Goal: Task Accomplishment & Management: Complete application form

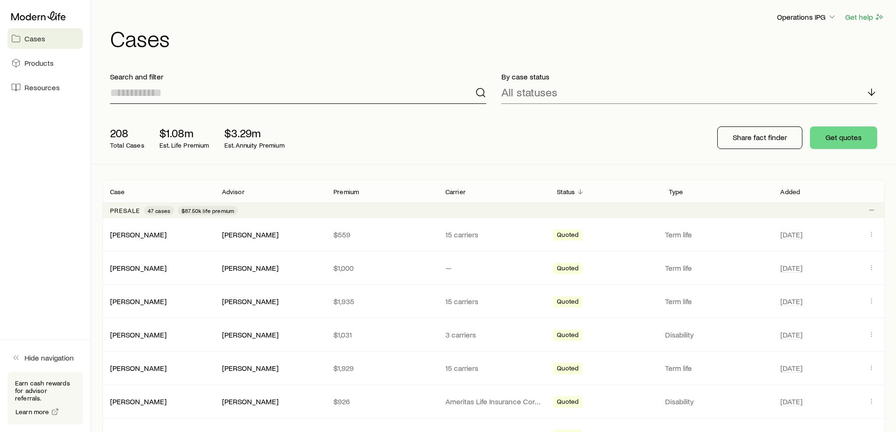
click at [153, 90] on input at bounding box center [298, 92] width 376 height 23
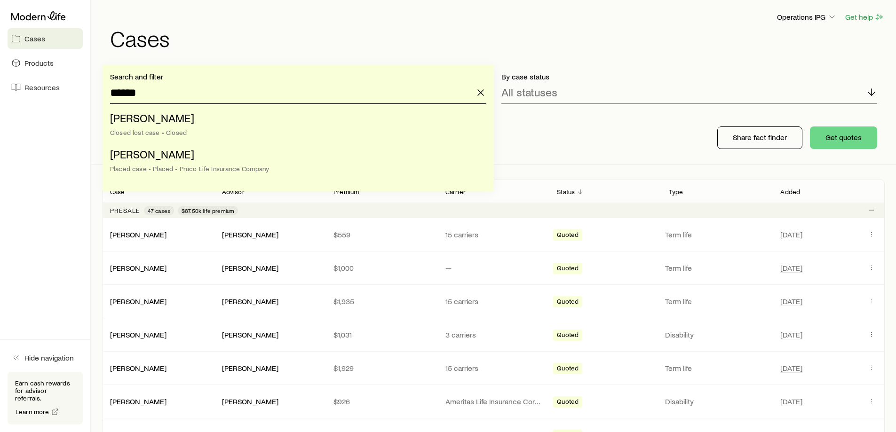
type input "******"
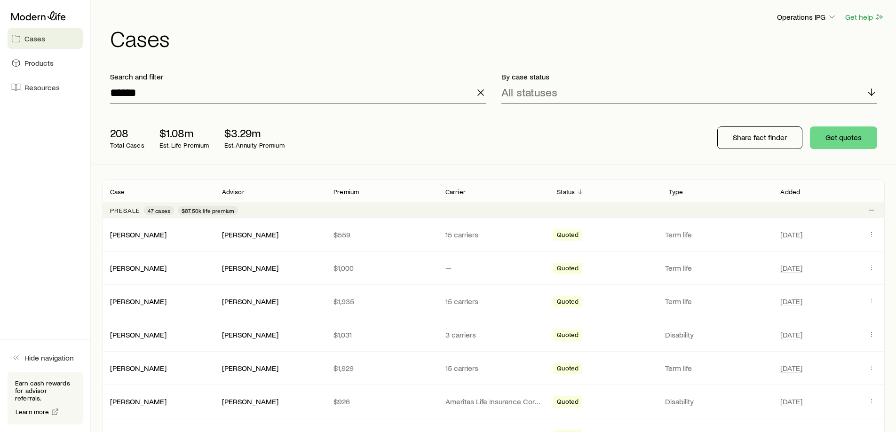
click at [654, 142] on div "208 Total Cases $1.08m Est. Life Premium $3.29m Est. Annuity Premium Share fact…" at bounding box center [494, 137] width 782 height 53
click at [350, 79] on p "Search and filter" at bounding box center [298, 76] width 376 height 9
click at [338, 91] on input "******" at bounding box center [298, 92] width 376 height 23
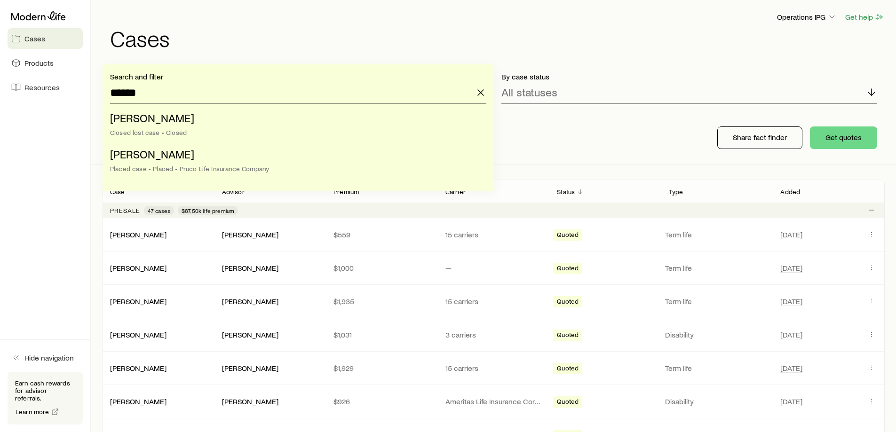
click at [660, 131] on div "208 Total Cases $1.08m Est. Life Premium $3.29m Est. Annuity Premium Share fact…" at bounding box center [494, 137] width 782 height 53
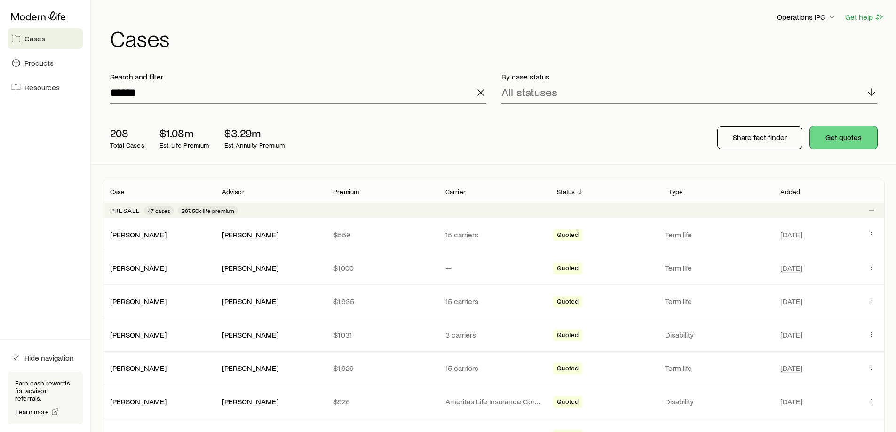
click at [837, 133] on button "Get quotes" at bounding box center [843, 138] width 67 height 23
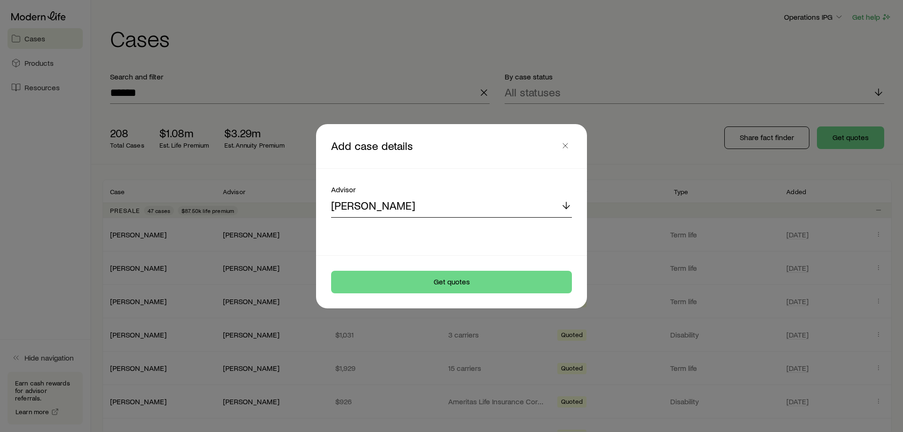
click at [439, 209] on div "[PERSON_NAME]" at bounding box center [451, 206] width 241 height 23
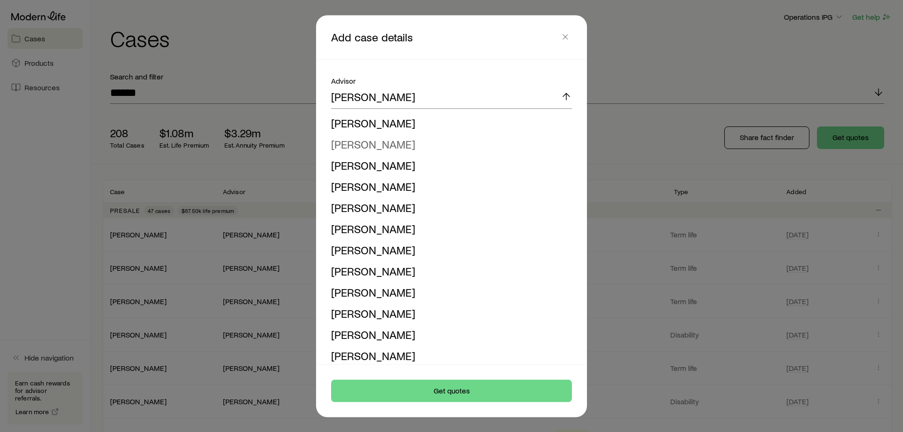
click at [399, 145] on span "[PERSON_NAME]" at bounding box center [373, 144] width 84 height 14
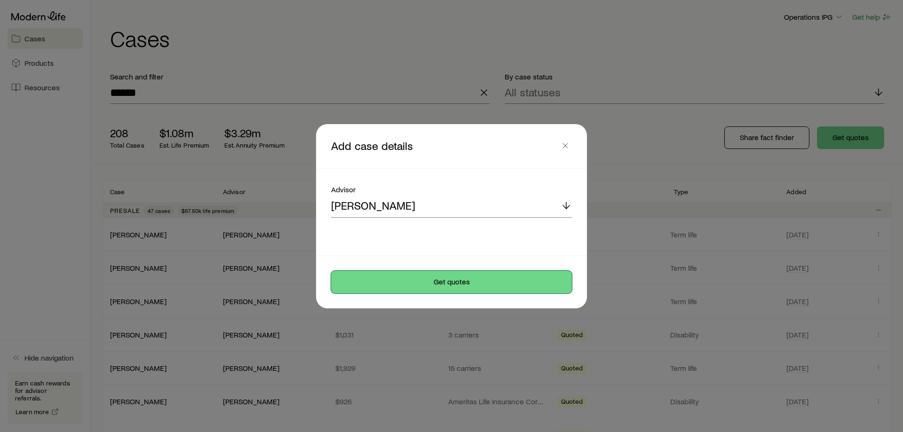
click at [433, 275] on button "Get quotes" at bounding box center [451, 282] width 241 height 23
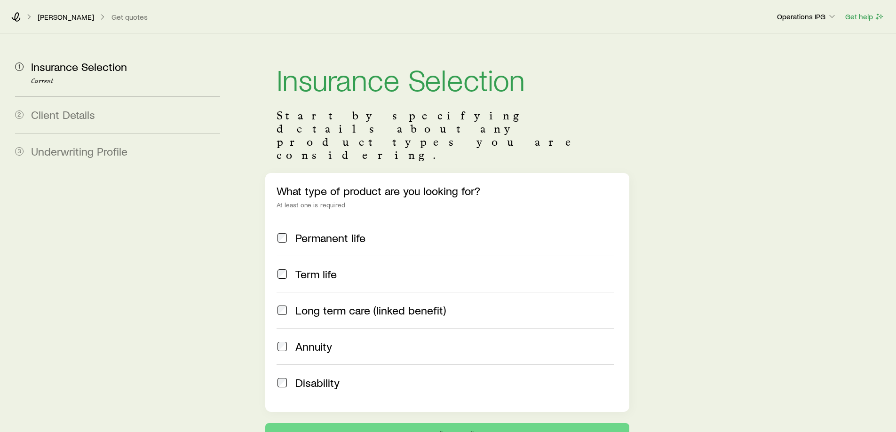
click at [325, 268] on span "Term life" at bounding box center [315, 274] width 41 height 13
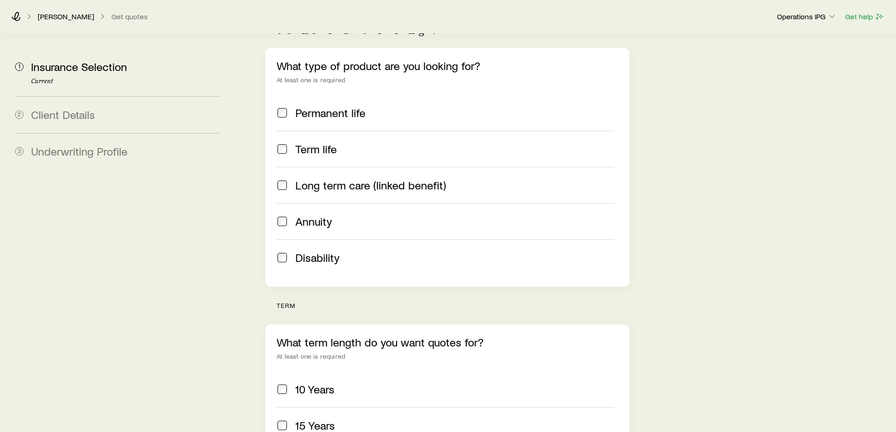
scroll to position [235, 0]
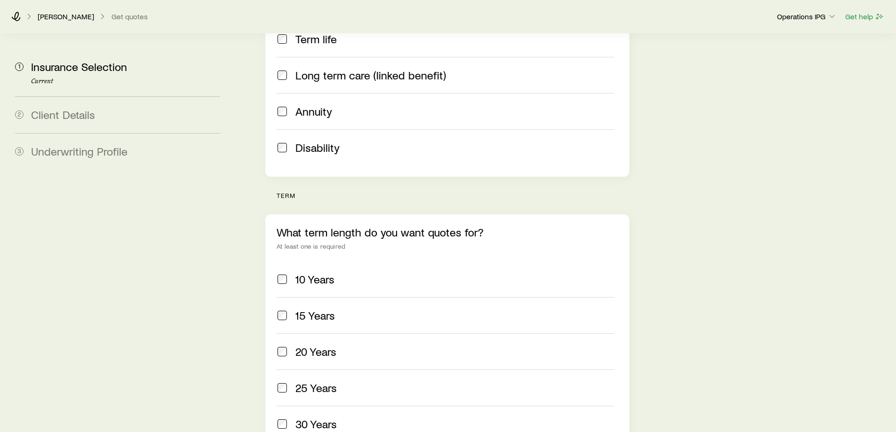
click at [403, 309] on div "15 Years" at bounding box center [454, 315] width 318 height 13
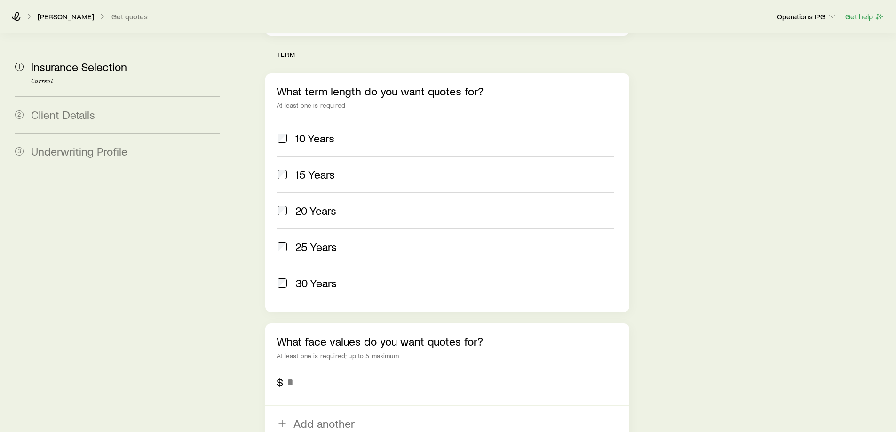
scroll to position [423, 0]
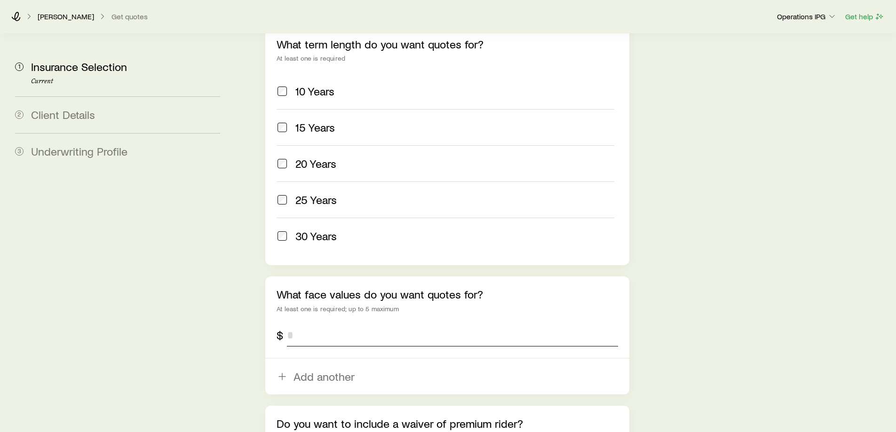
click at [375, 324] on input "tel" at bounding box center [452, 335] width 331 height 23
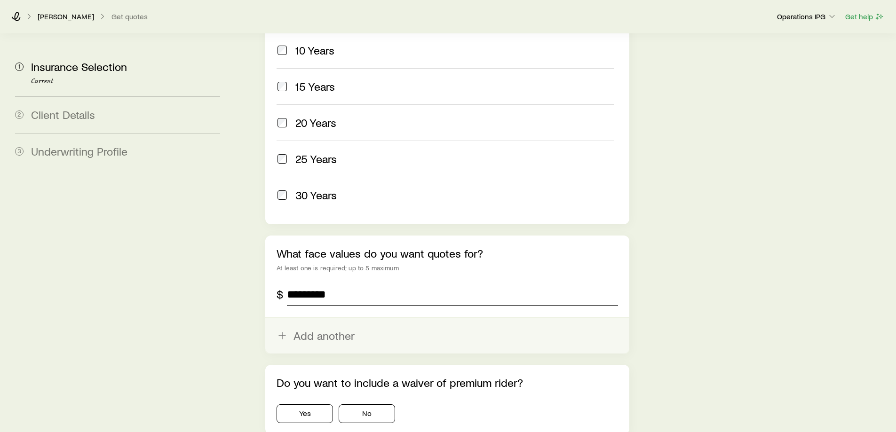
scroll to position [517, 0]
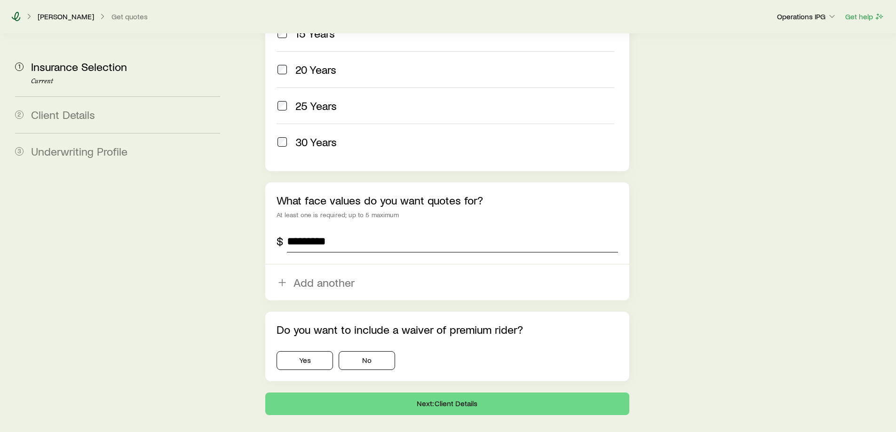
type input "*********"
click at [359, 351] on button "No" at bounding box center [367, 360] width 56 height 19
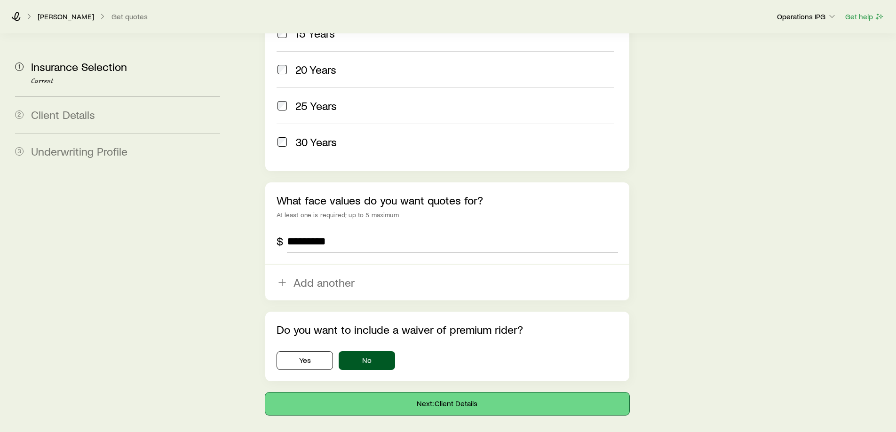
click at [391, 393] on button "Next: Client Details" at bounding box center [447, 404] width 364 height 23
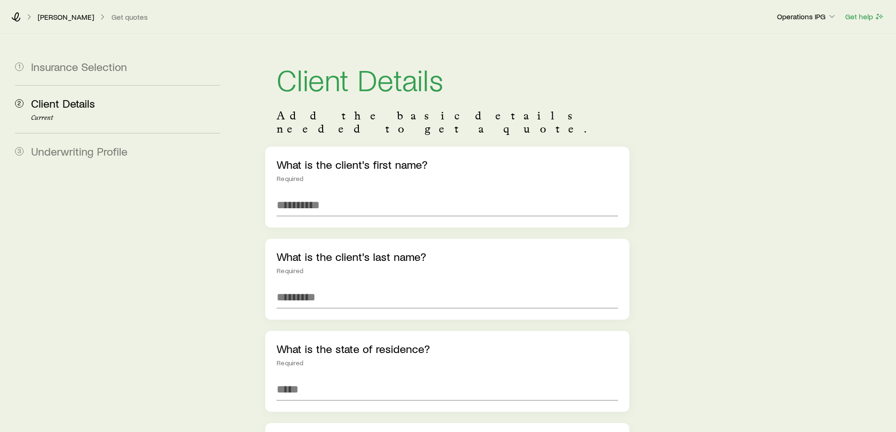
click at [390, 203] on div "What is the client's first name? Required" at bounding box center [447, 187] width 364 height 81
click at [386, 194] on input "text" at bounding box center [447, 205] width 341 height 23
type input "******"
click at [354, 286] on input "text" at bounding box center [447, 297] width 341 height 23
type input "******"
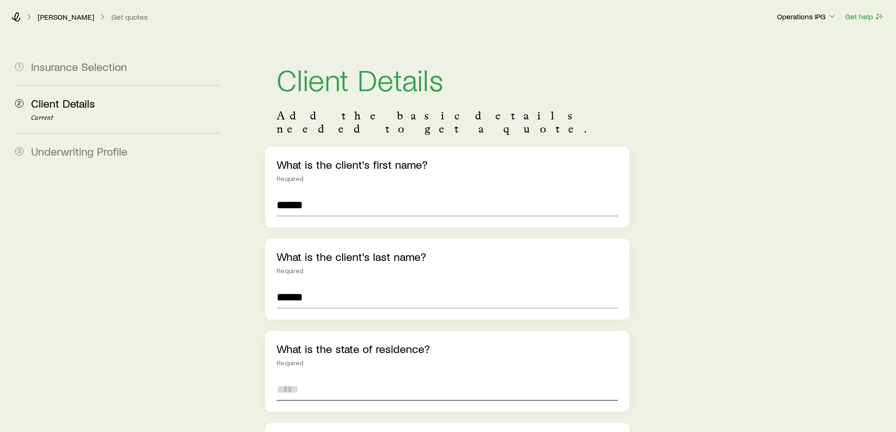
click at [375, 380] on input at bounding box center [447, 389] width 341 height 23
click at [334, 408] on span "California (CA)" at bounding box center [362, 415] width 171 height 14
type input "**********"
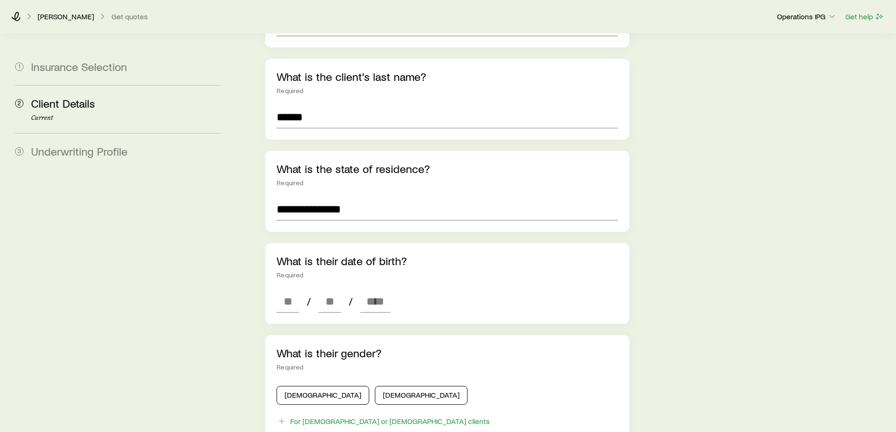
scroll to position [188, 0]
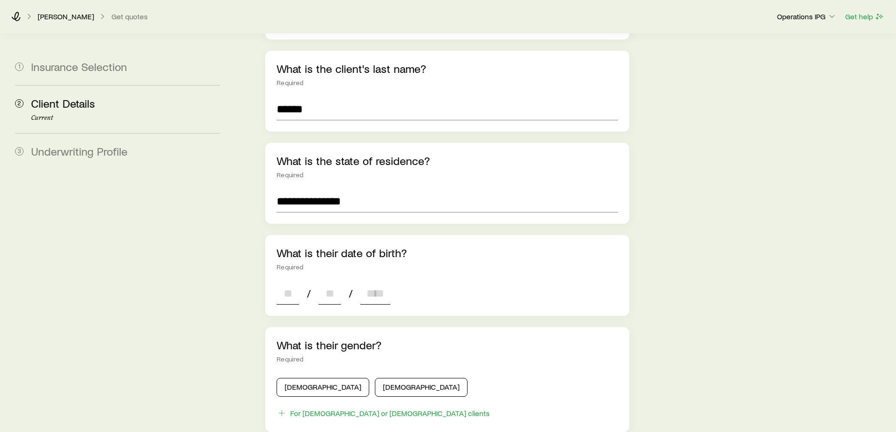
click at [293, 282] on input at bounding box center [288, 293] width 23 height 23
type input "**"
type input "*"
type input "**"
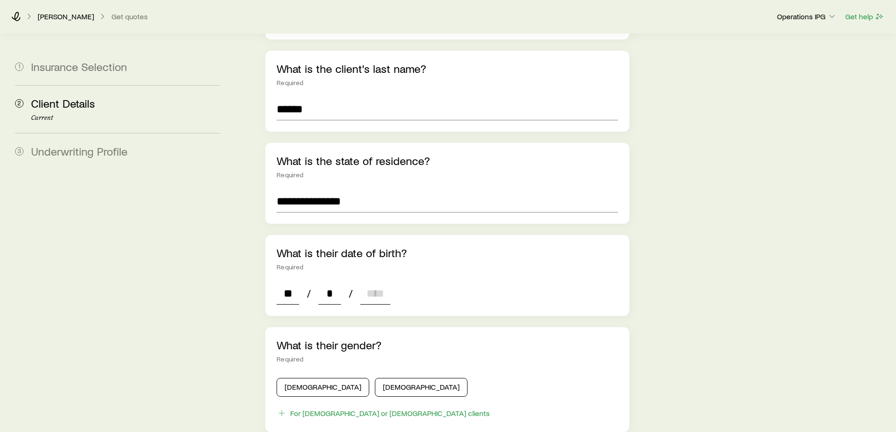
type input "**"
type input "****"
type input "*"
type input "****"
click at [314, 378] on button "Male" at bounding box center [323, 387] width 93 height 19
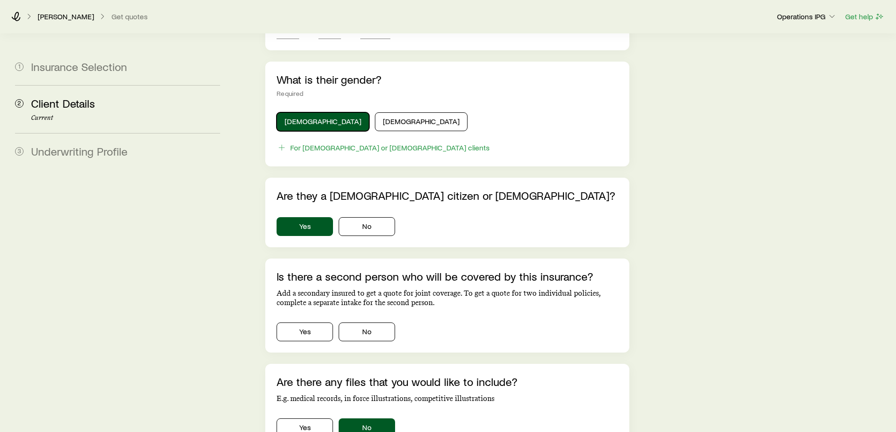
scroll to position [470, 0]
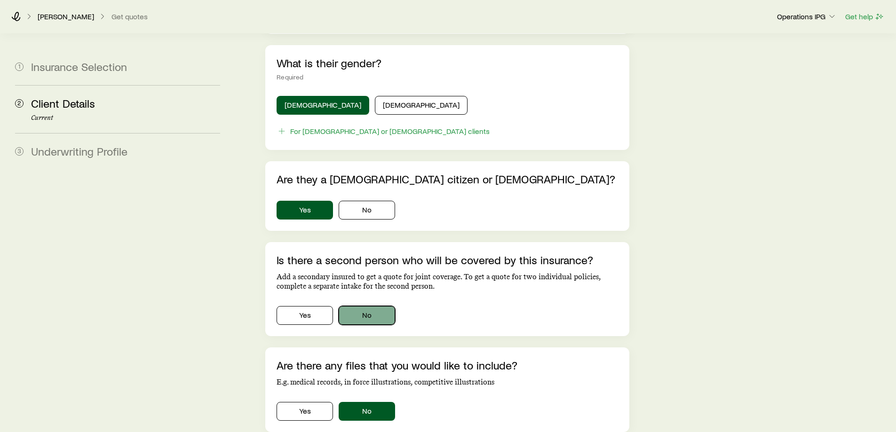
click at [368, 306] on button "No" at bounding box center [367, 315] width 56 height 19
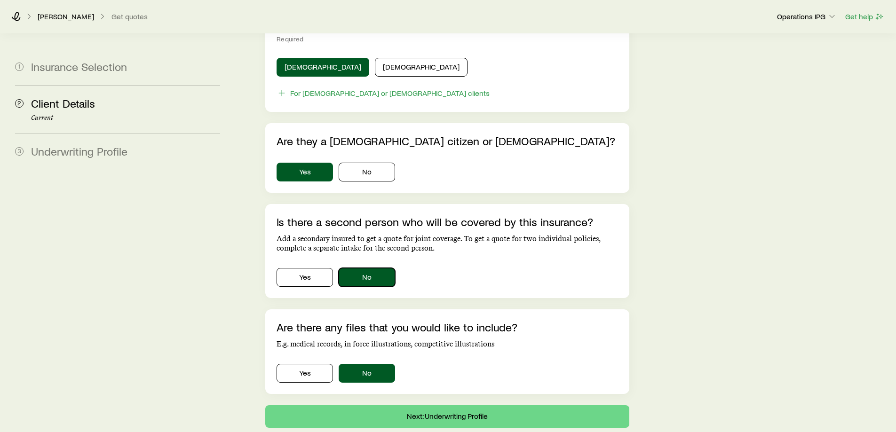
scroll to position [555, 0]
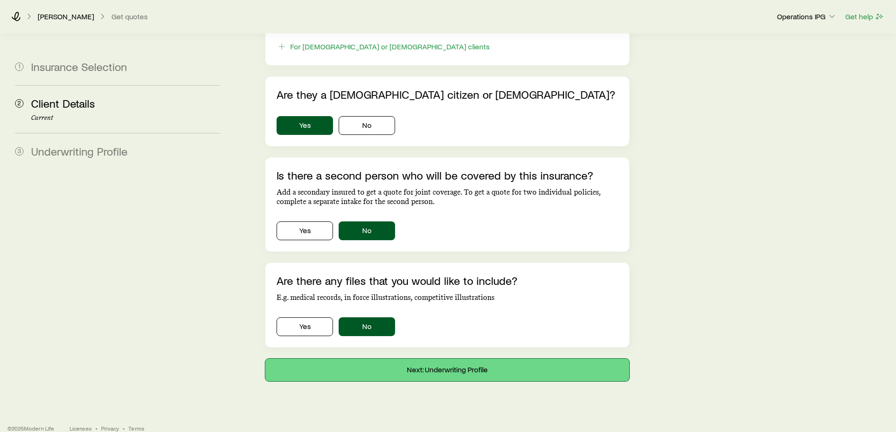
click at [436, 363] on button "Next: Underwriting Profile" at bounding box center [447, 370] width 364 height 23
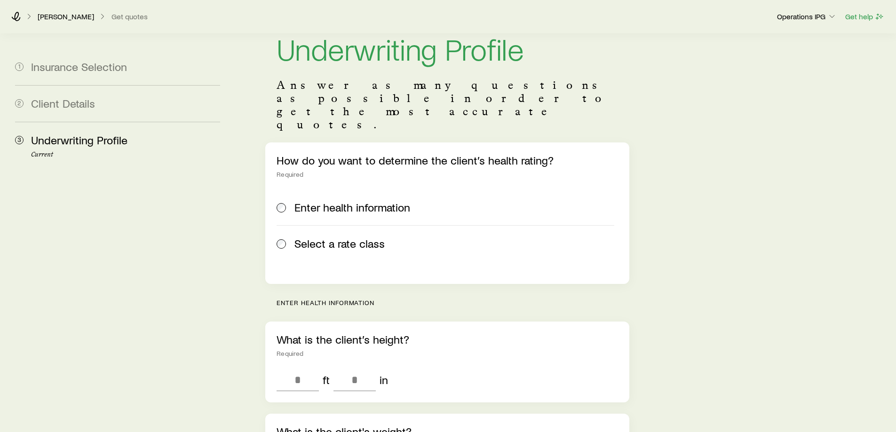
scroll to position [47, 0]
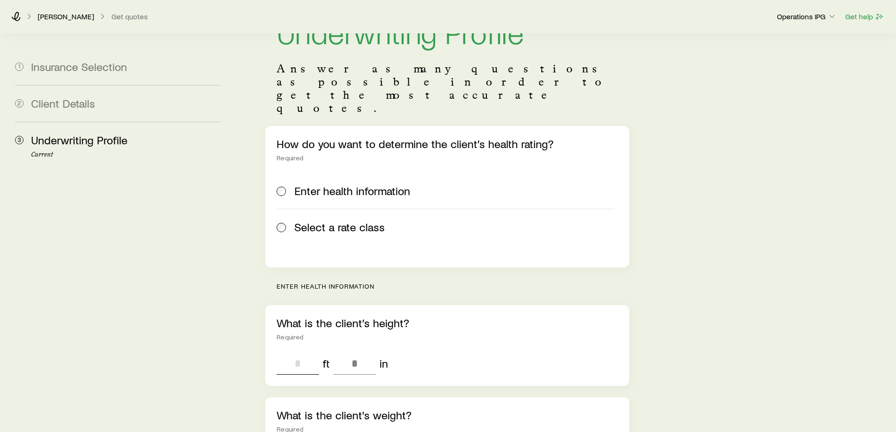
click at [313, 352] on input "tel" at bounding box center [298, 363] width 42 height 23
type input "*"
click at [354, 352] on input "tel" at bounding box center [355, 363] width 42 height 23
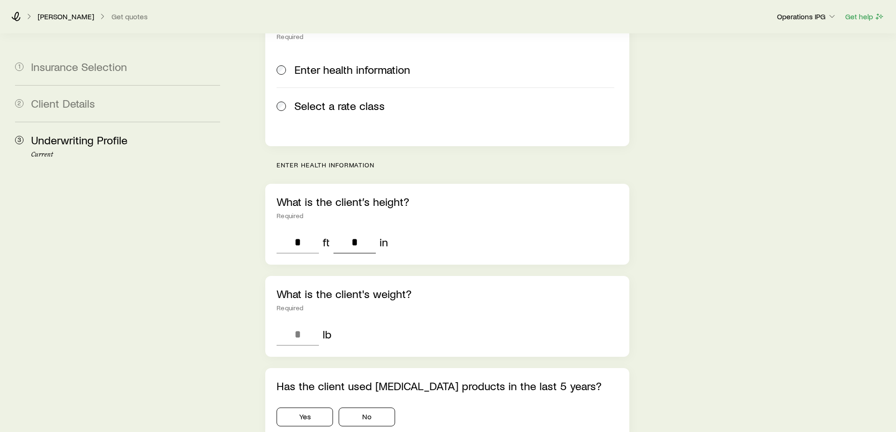
scroll to position [188, 0]
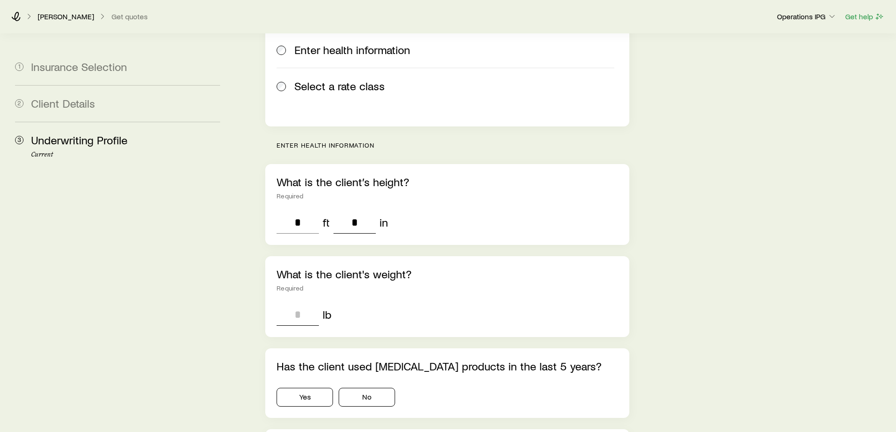
type input "*"
click at [287, 303] on input "tel" at bounding box center [298, 314] width 42 height 23
type input "***"
click at [365, 388] on button "No" at bounding box center [367, 397] width 56 height 19
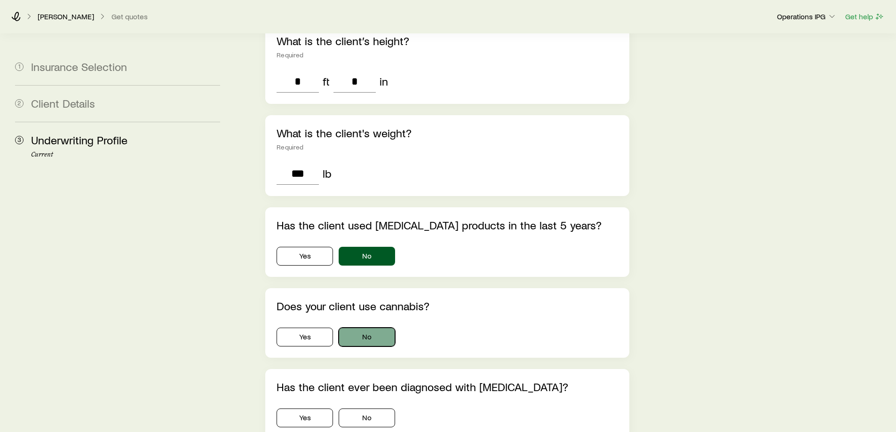
click at [367, 328] on button "No" at bounding box center [367, 337] width 56 height 19
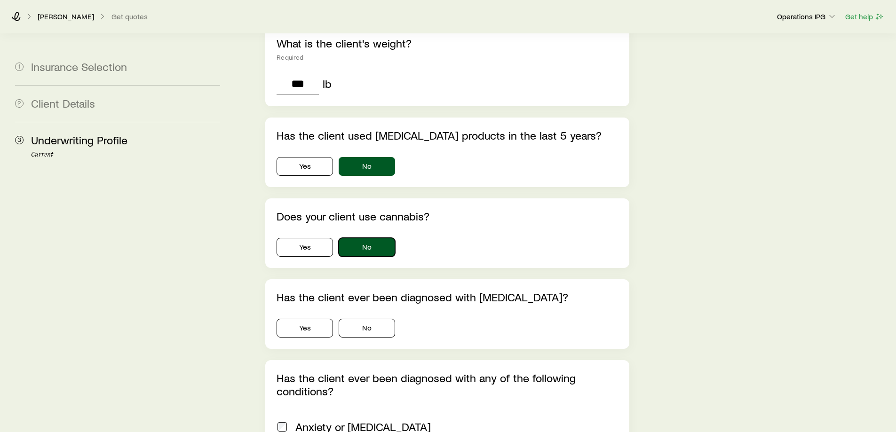
scroll to position [423, 0]
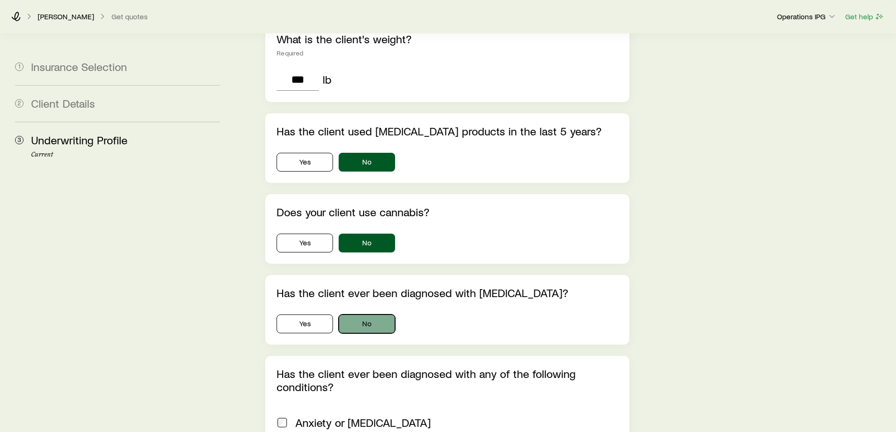
click at [357, 315] on button "No" at bounding box center [367, 324] width 56 height 19
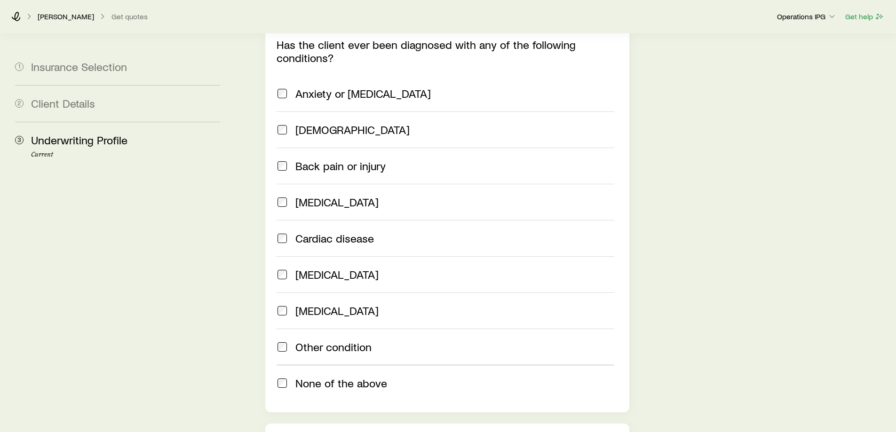
click at [337, 365] on label "None of the above" at bounding box center [445, 383] width 337 height 36
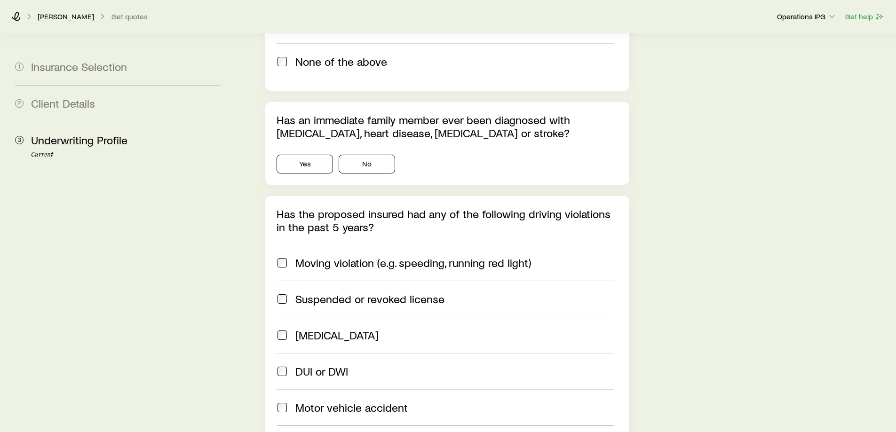
scroll to position [1082, 0]
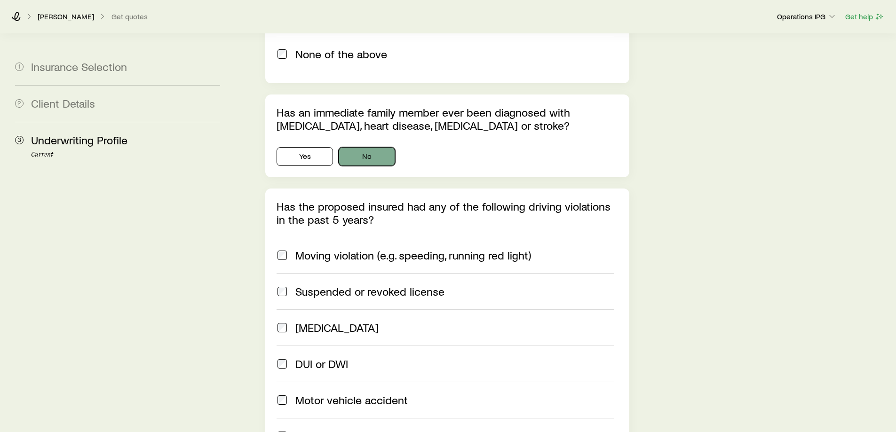
click at [371, 147] on button "No" at bounding box center [367, 156] width 56 height 19
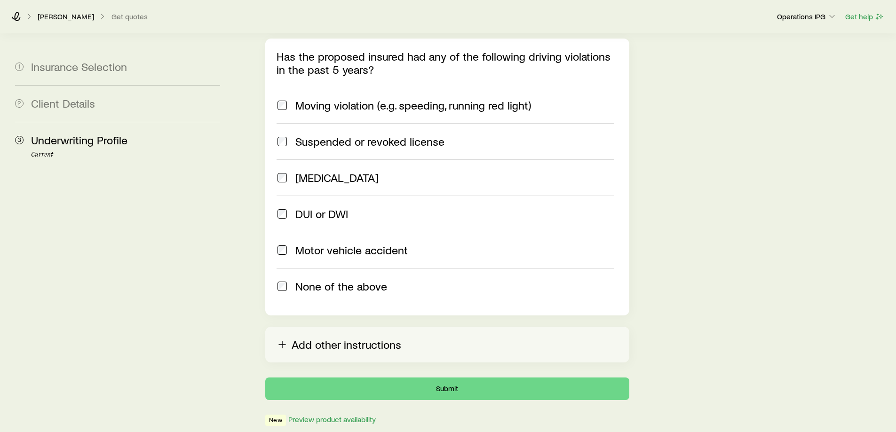
scroll to position [1264, 0]
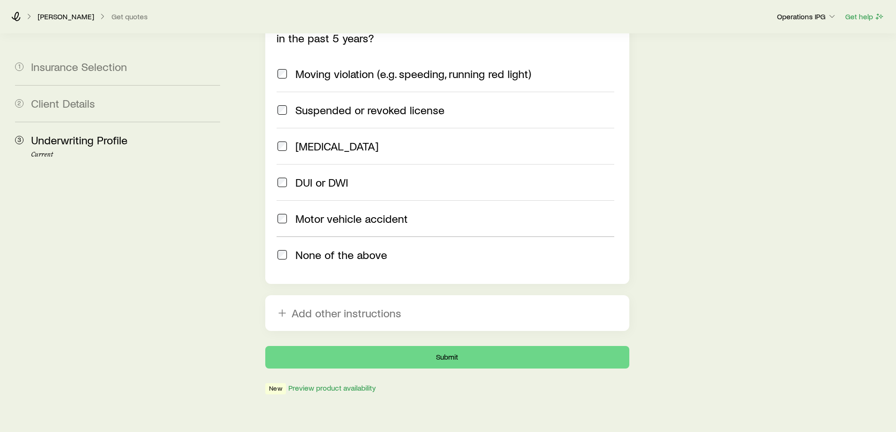
click at [358, 248] on span "None of the above" at bounding box center [341, 254] width 92 height 13
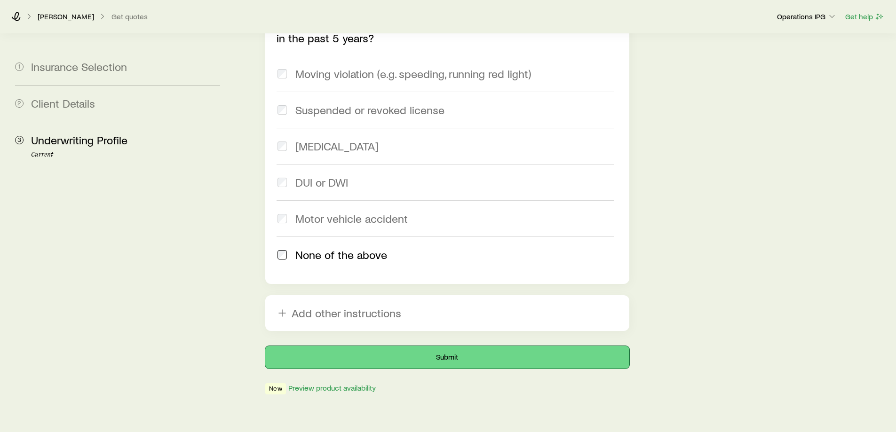
click at [338, 346] on button "Submit" at bounding box center [447, 357] width 364 height 23
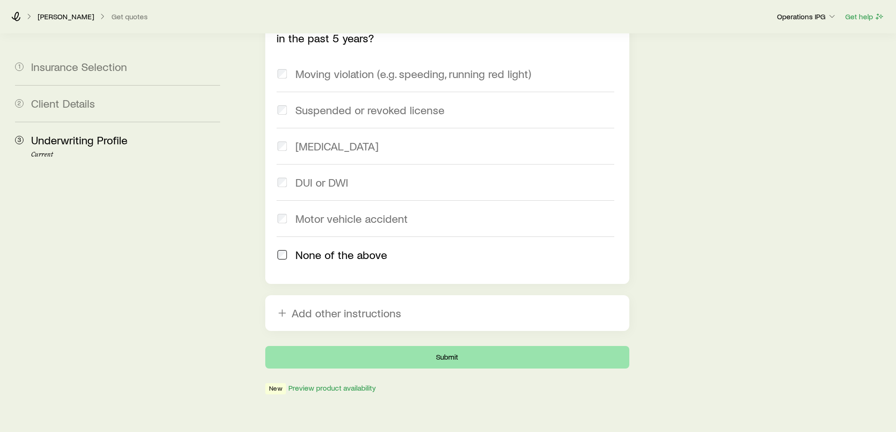
scroll to position [0, 0]
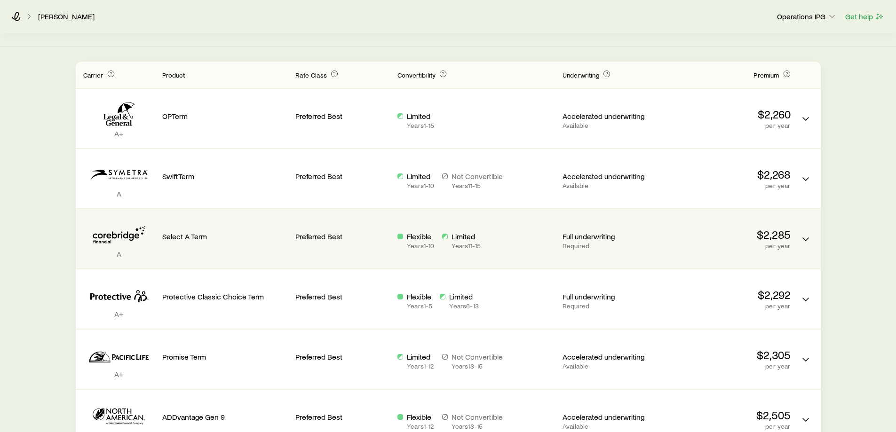
scroll to position [94, 0]
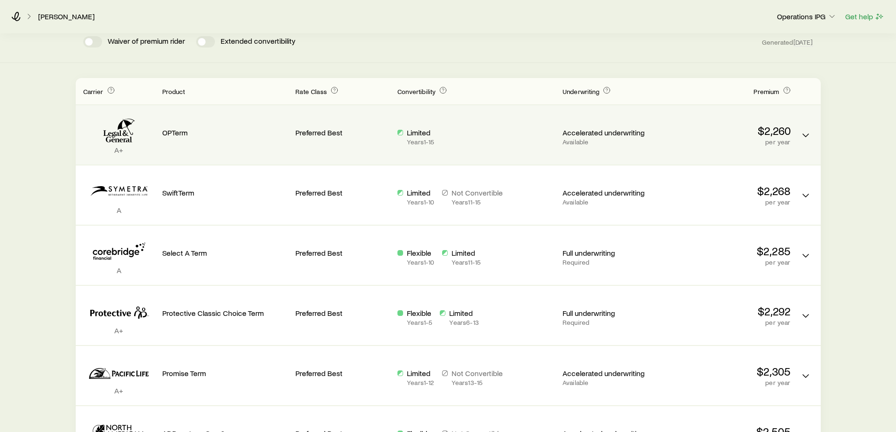
click at [515, 137] on div "Limited Years 1 - 15" at bounding box center [477, 137] width 158 height 18
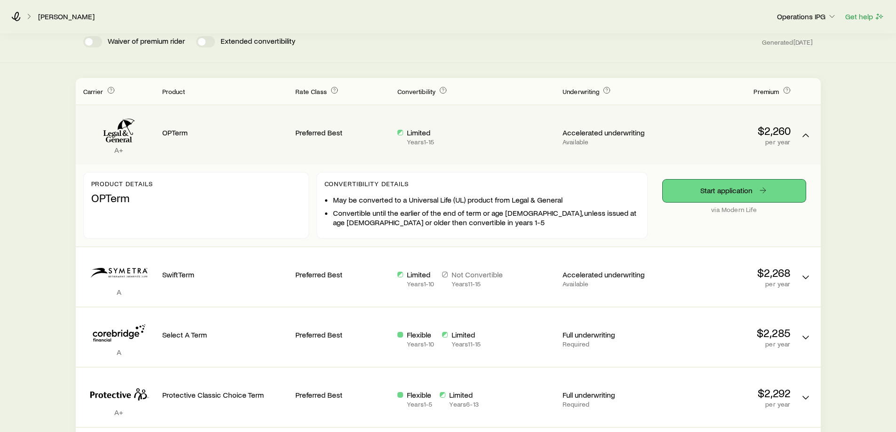
click at [774, 190] on link "Start application" at bounding box center [734, 191] width 143 height 23
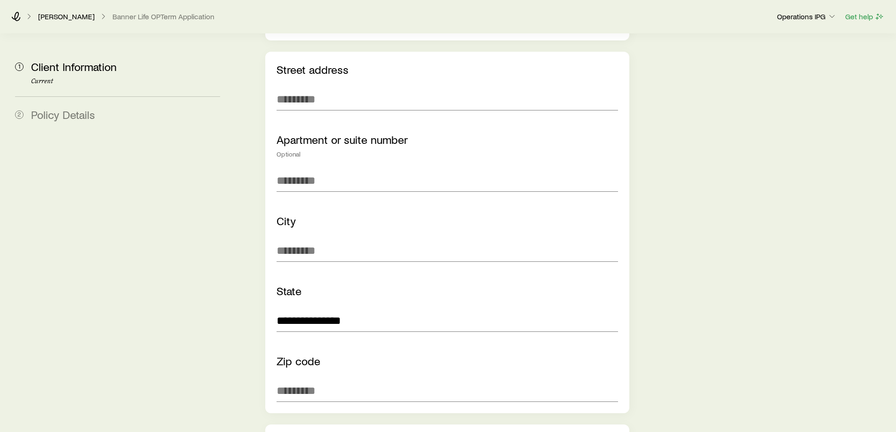
scroll to position [423, 0]
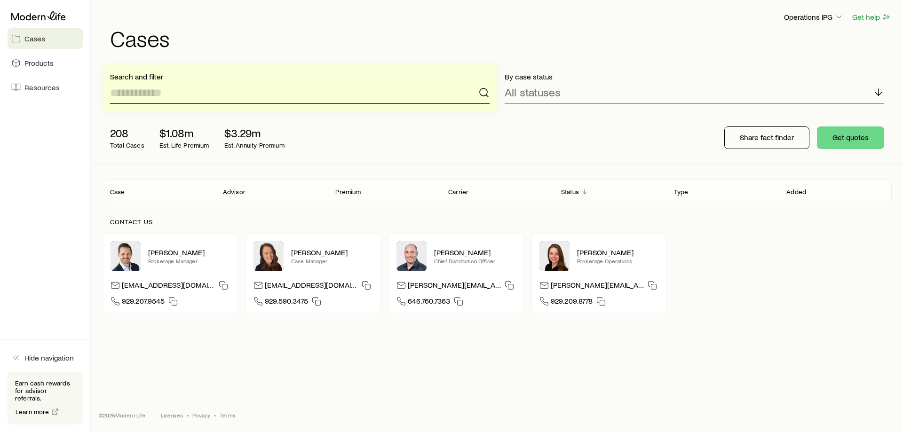
click at [196, 92] on input at bounding box center [300, 92] width 380 height 23
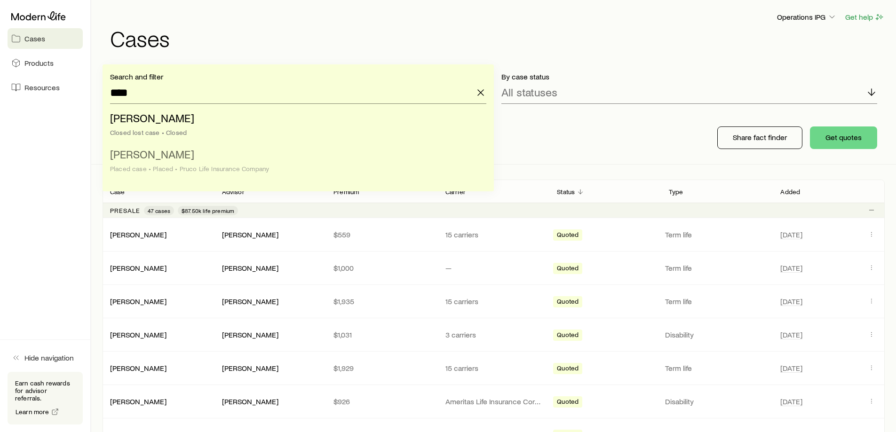
click at [236, 153] on li "Burton, Marvin Placed case • Placed • Pruco Life Insurance Company" at bounding box center [295, 162] width 371 height 36
type input "**********"
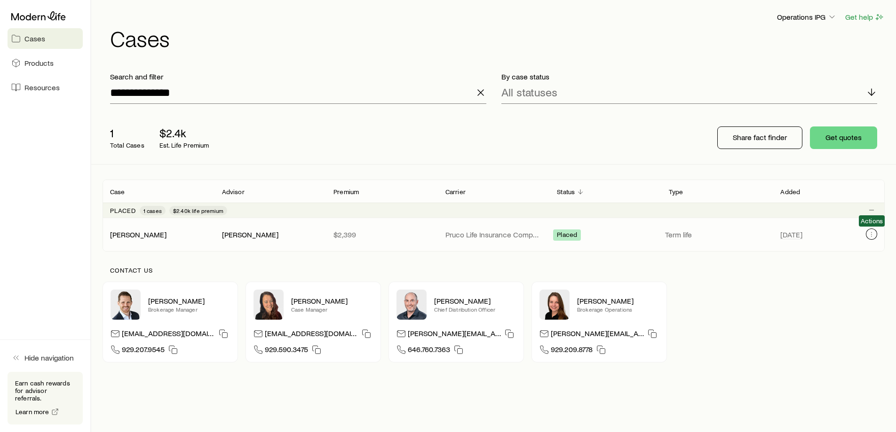
click at [875, 229] on button "Client cases" at bounding box center [871, 234] width 11 height 11
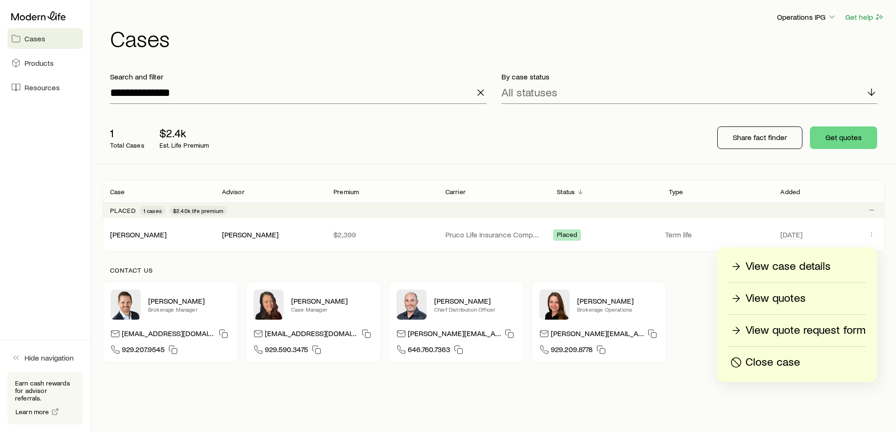
click at [792, 293] on p "View quotes" at bounding box center [776, 298] width 60 height 15
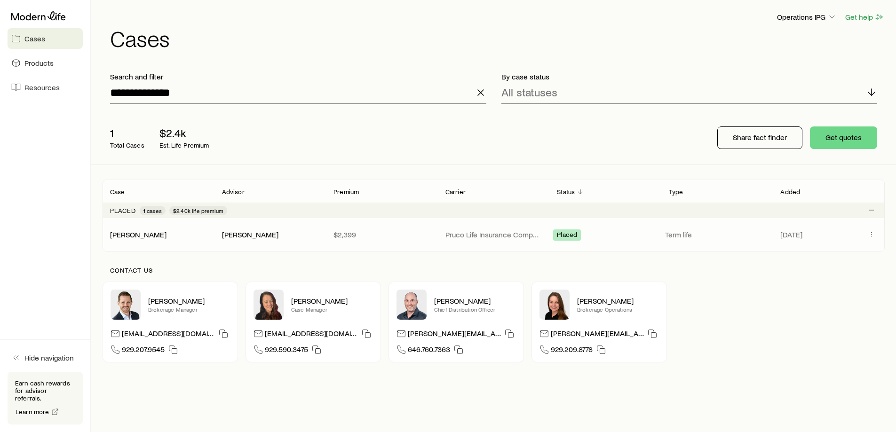
click at [873, 228] on div "Burton, Marvin William DeMar $2,399 Pruco Life Insurance Company Placed Term li…" at bounding box center [494, 234] width 782 height 33
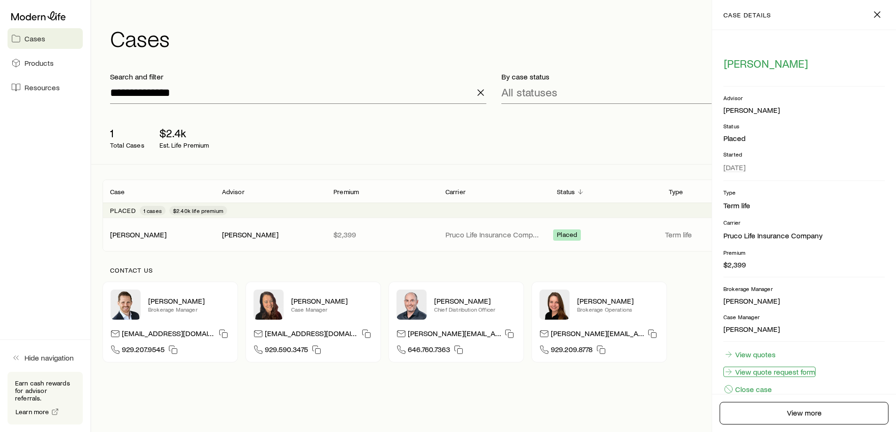
click at [781, 369] on link "View quote request form" at bounding box center [770, 372] width 92 height 10
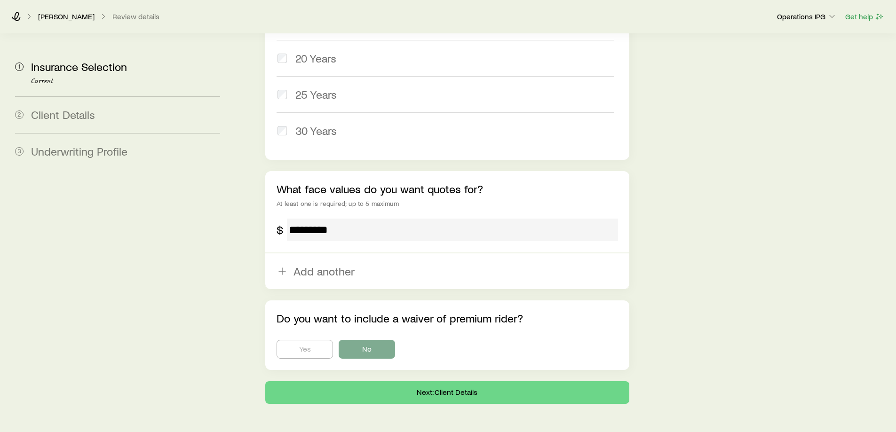
scroll to position [538, 0]
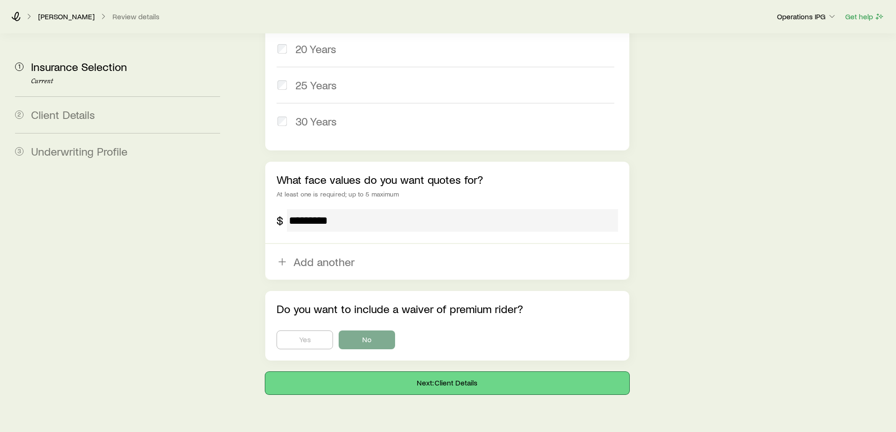
click at [426, 372] on button "Next: Client Details" at bounding box center [447, 383] width 364 height 23
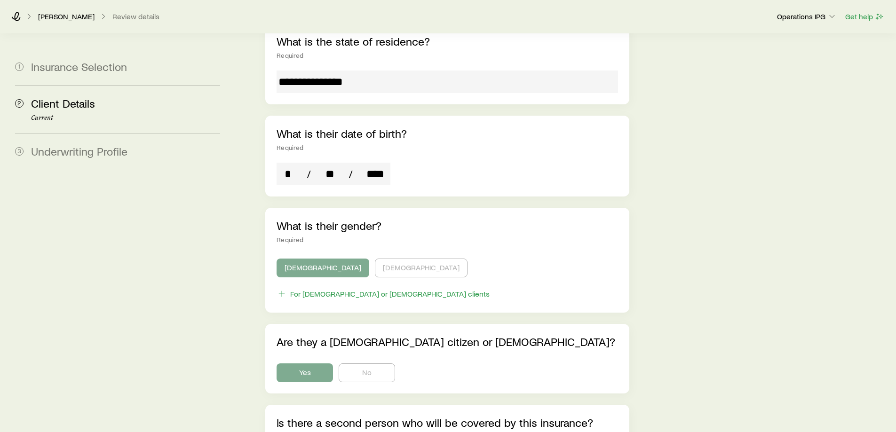
scroll to position [555, 0]
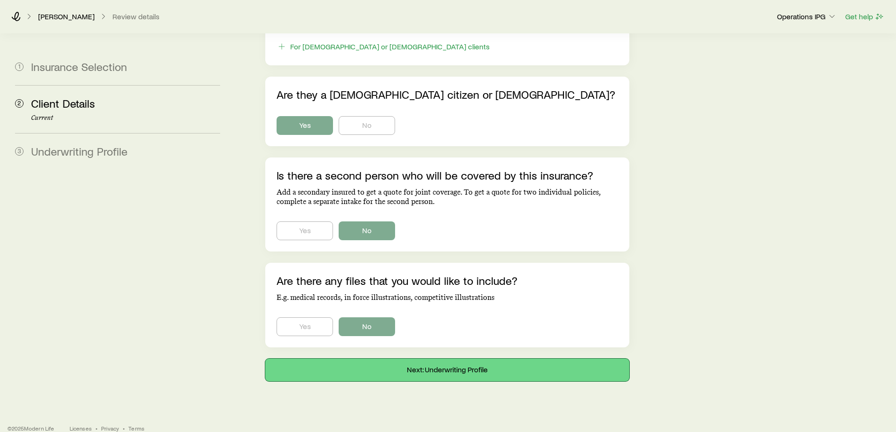
click at [489, 359] on button "Next: Underwriting Profile" at bounding box center [447, 370] width 364 height 23
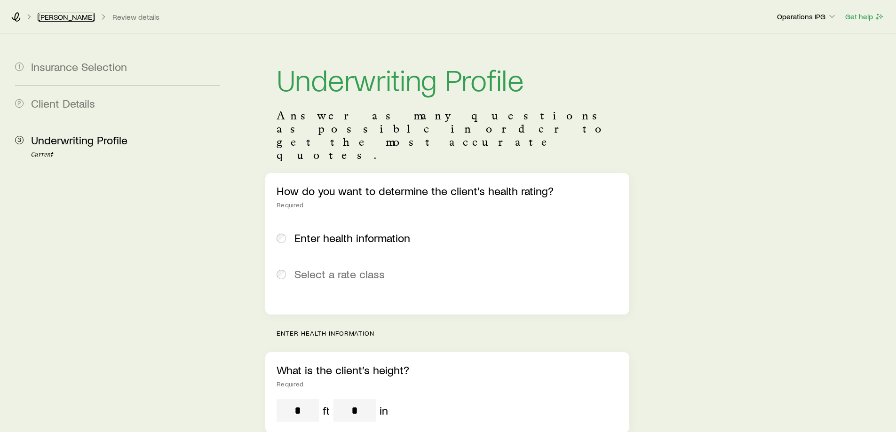
click at [67, 19] on link "[PERSON_NAME]" at bounding box center [66, 17] width 57 height 9
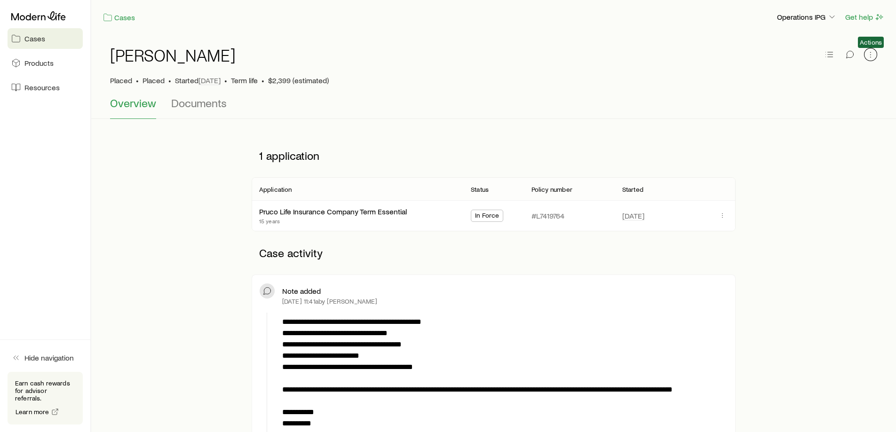
click at [869, 54] on icon "button" at bounding box center [870, 54] width 9 height 9
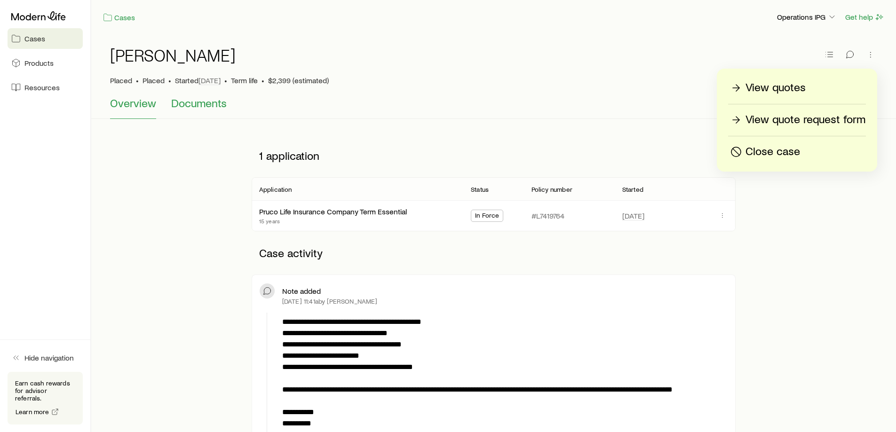
click at [199, 98] on span "Documents" at bounding box center [199, 102] width 56 height 13
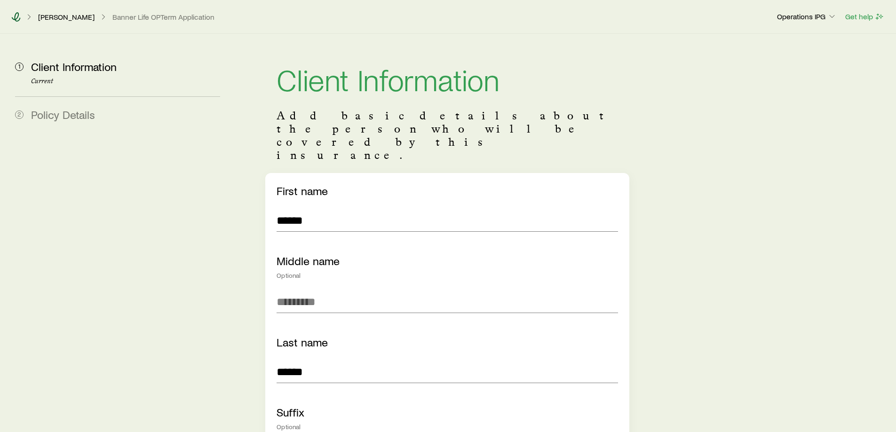
click at [15, 19] on icon at bounding box center [16, 16] width 9 height 9
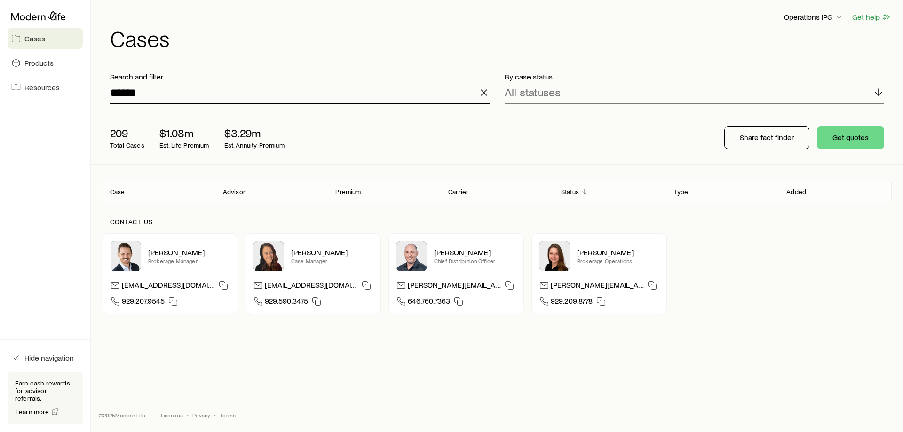
click at [152, 93] on input "******" at bounding box center [300, 92] width 380 height 23
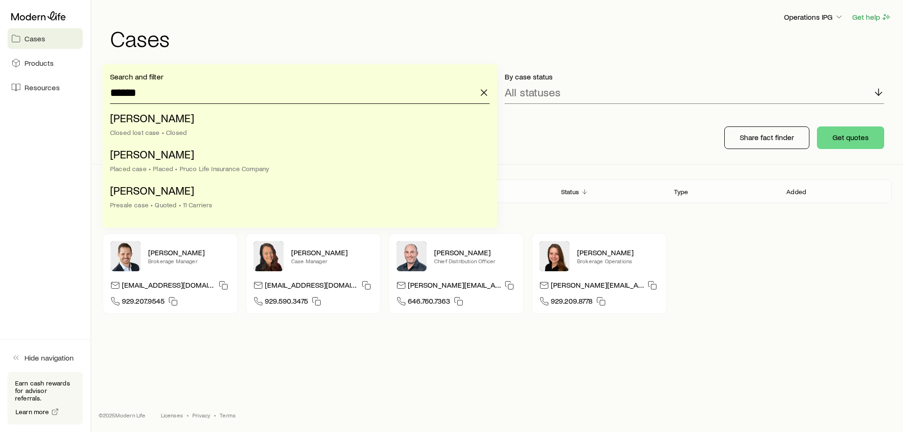
click at [152, 93] on input "******" at bounding box center [300, 92] width 380 height 23
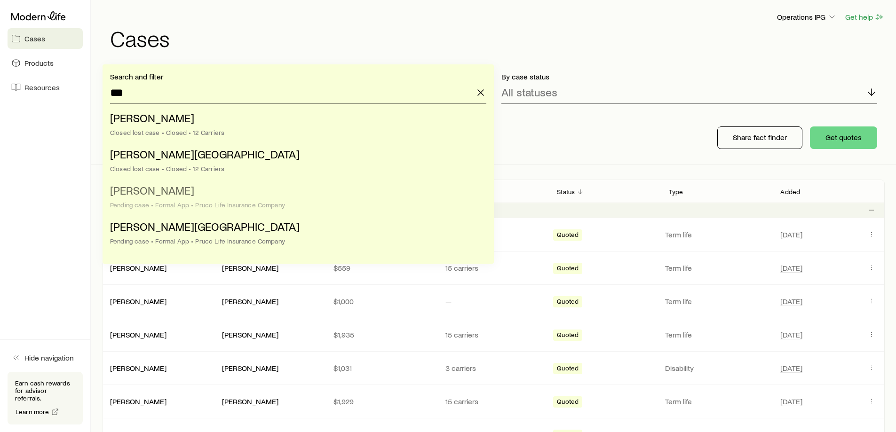
click at [280, 196] on li "[PERSON_NAME] Pending case • Formal App • Pruco Life Insurance Company" at bounding box center [295, 198] width 371 height 36
type input "**********"
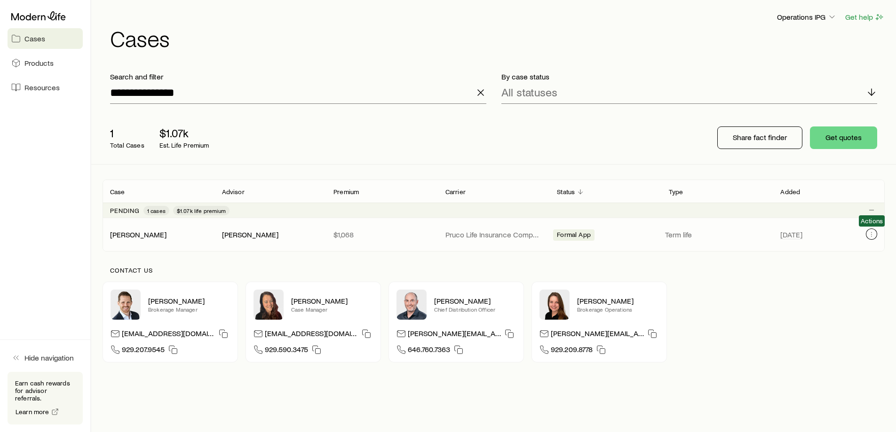
click at [876, 234] on button "Client cases" at bounding box center [871, 234] width 11 height 11
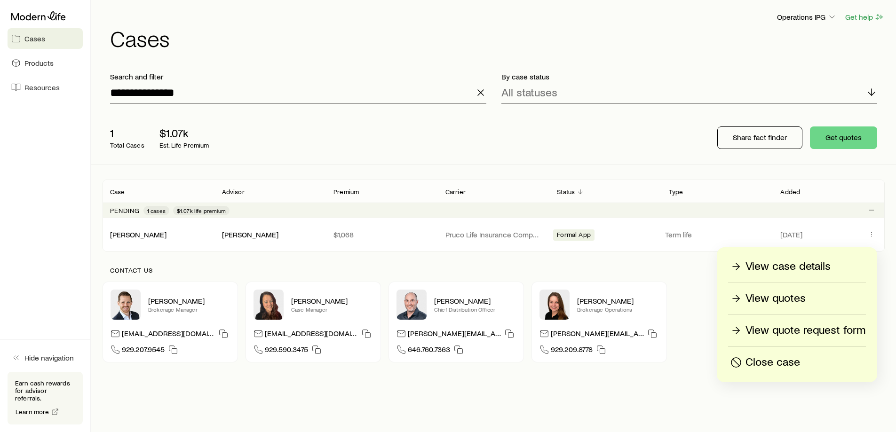
click at [815, 268] on p "View case details" at bounding box center [788, 266] width 85 height 15
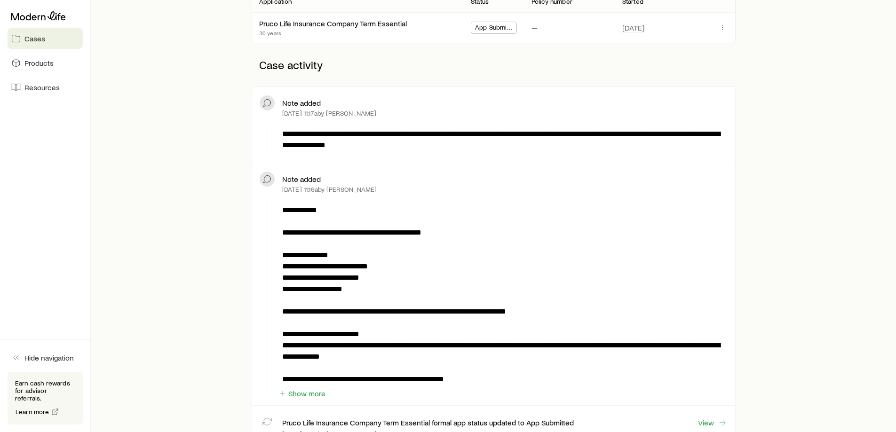
scroll to position [235, 0]
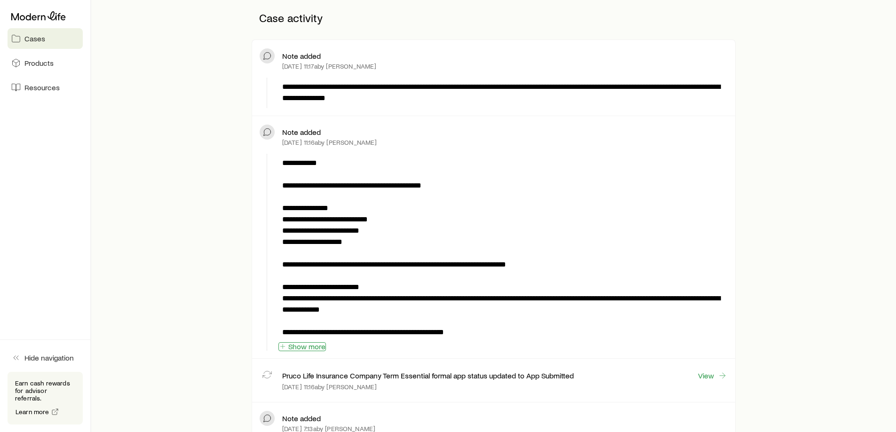
click at [312, 345] on button "Show more" at bounding box center [302, 346] width 48 height 9
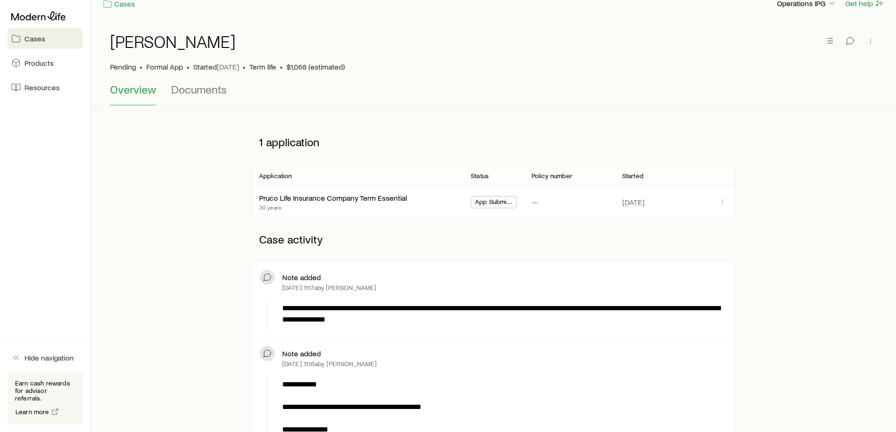
scroll to position [0, 0]
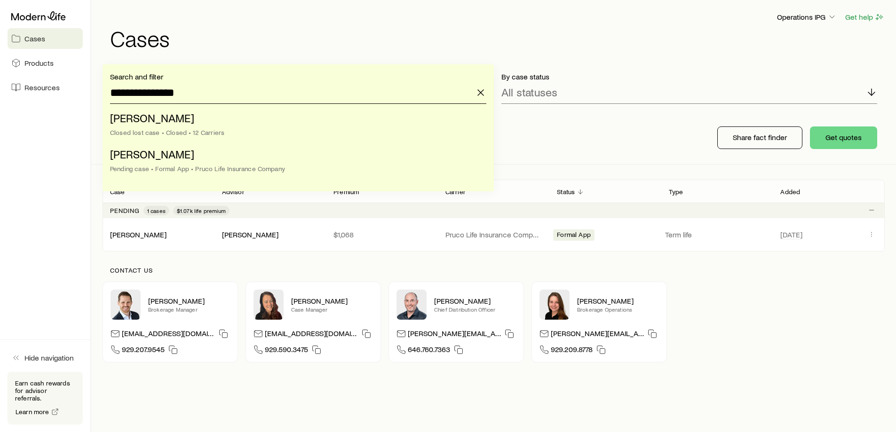
drag, startPoint x: 142, startPoint y: 94, endPoint x: 272, endPoint y: 103, distance: 130.6
click at [272, 103] on input "**********" at bounding box center [298, 92] width 376 height 23
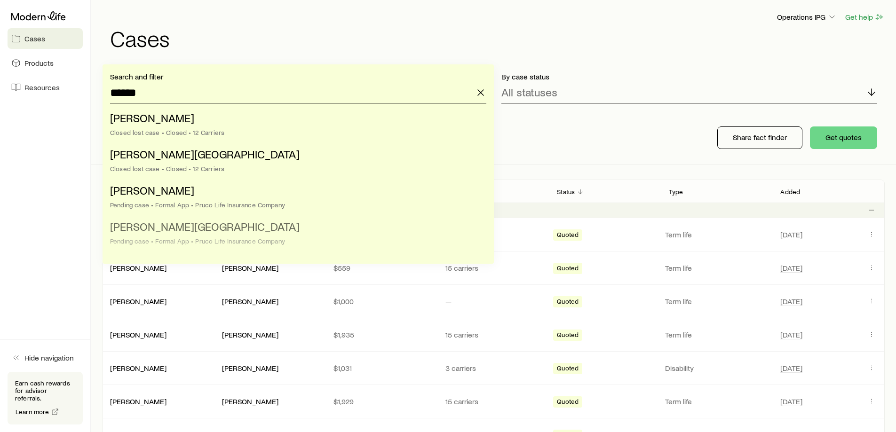
click at [226, 234] on li "[PERSON_NAME] Pending case • Formal App • Pruco Life Insurance Company" at bounding box center [295, 234] width 371 height 36
type input "**********"
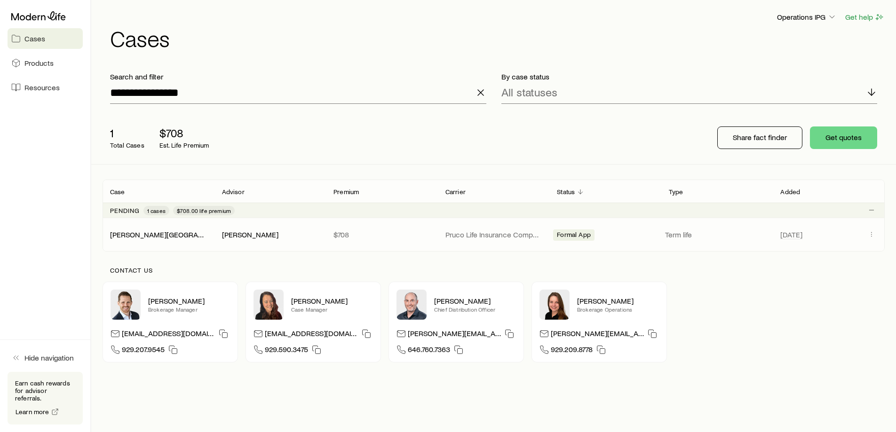
click at [861, 233] on span "[DATE]" at bounding box center [821, 234] width 82 height 11
click at [870, 237] on icon "Client cases" at bounding box center [872, 235] width 8 height 8
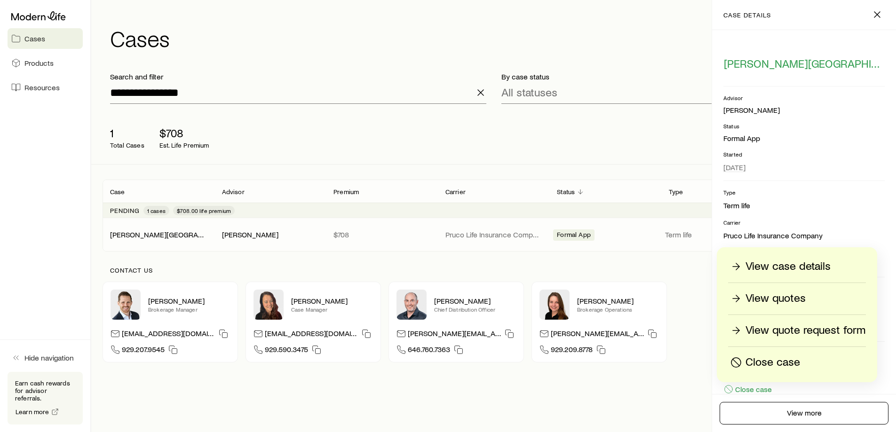
click at [803, 336] on p "View quote request form" at bounding box center [806, 330] width 120 height 15
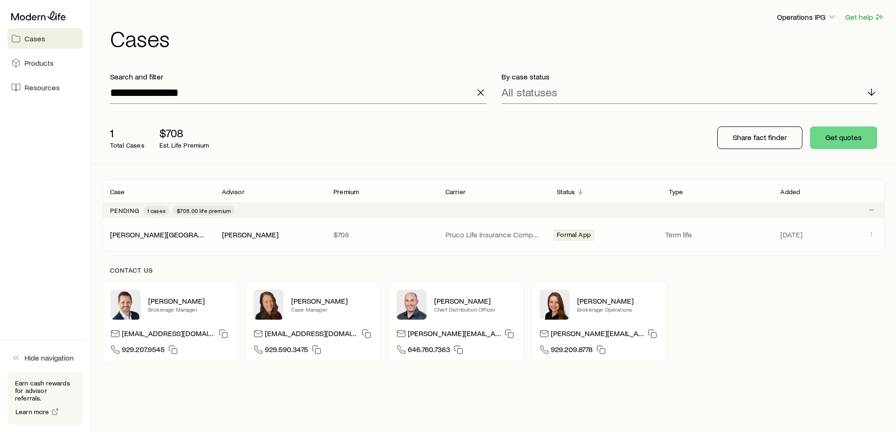
click at [863, 239] on div "[DATE]" at bounding box center [828, 235] width 97 height 12
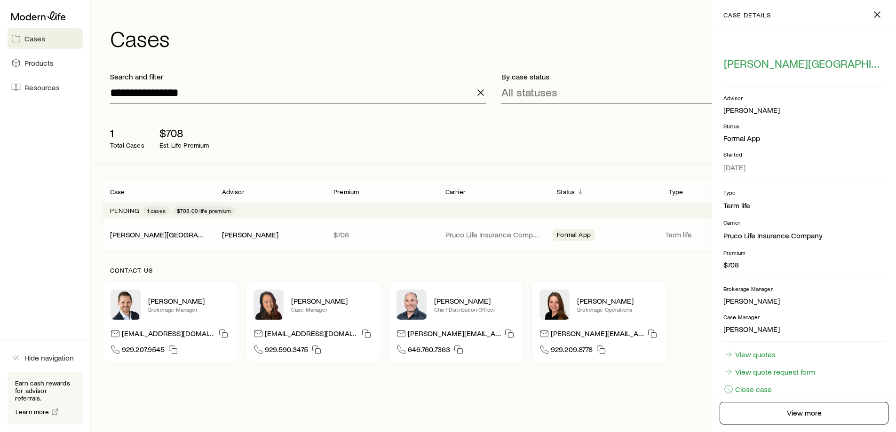
scroll to position [19, 0]
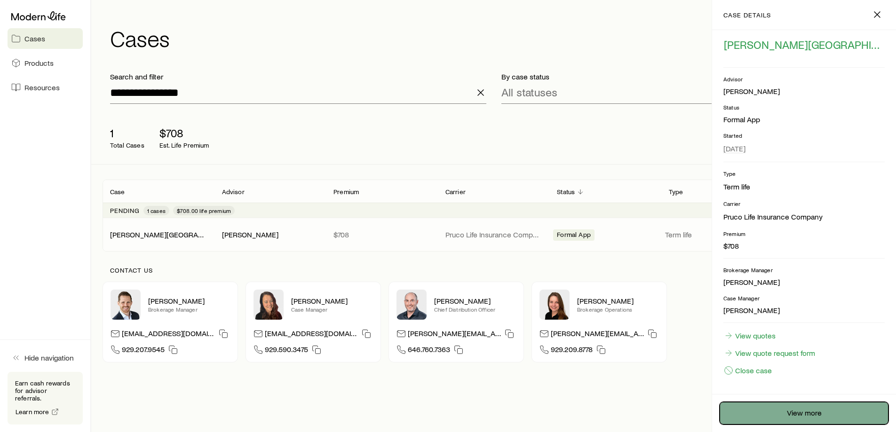
click at [804, 419] on link "View more" at bounding box center [804, 413] width 169 height 23
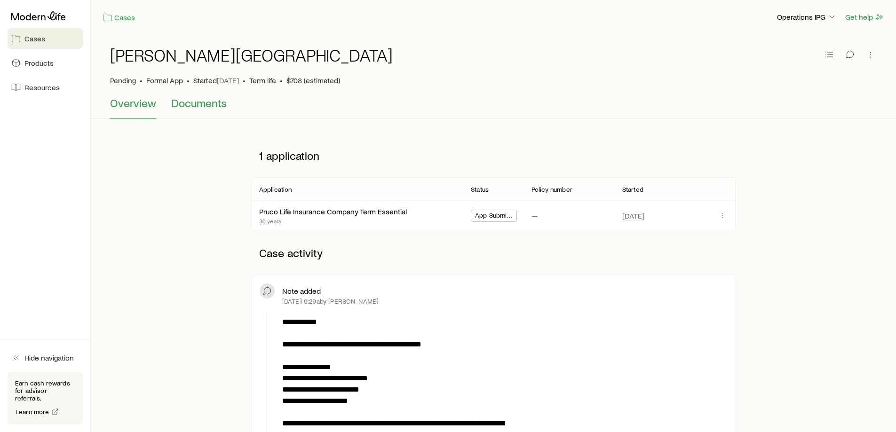
click at [190, 101] on span "Documents" at bounding box center [199, 102] width 56 height 13
